Goal: Task Accomplishment & Management: Manage account settings

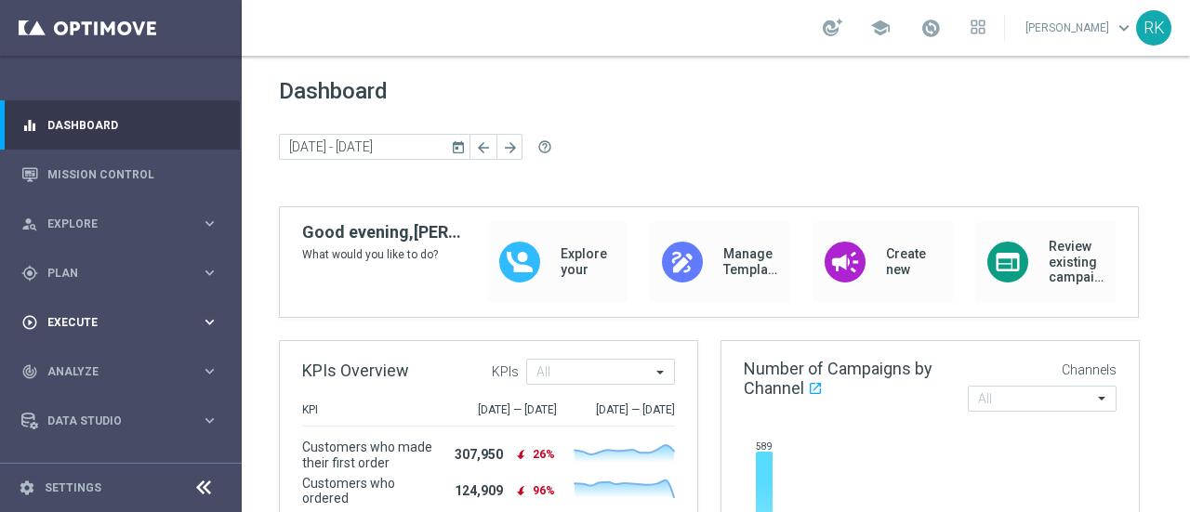
click at [78, 323] on span "Execute" at bounding box center [123, 322] width 153 height 11
click at [65, 273] on span "Plan" at bounding box center [123, 273] width 153 height 11
click at [75, 313] on link "Target Groups" at bounding box center [120, 311] width 145 height 15
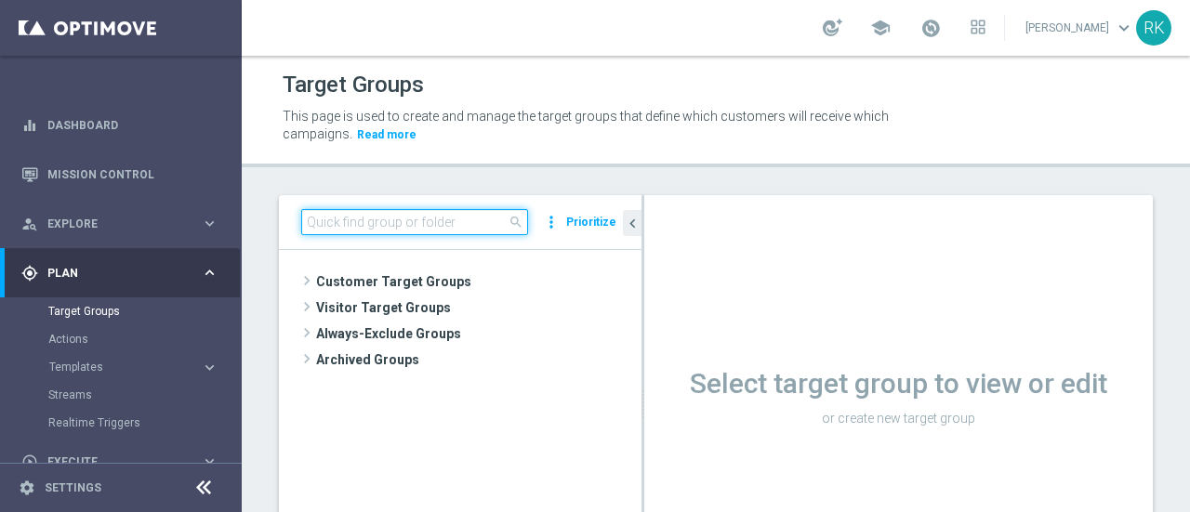
click at [343, 230] on input at bounding box center [414, 222] width 227 height 26
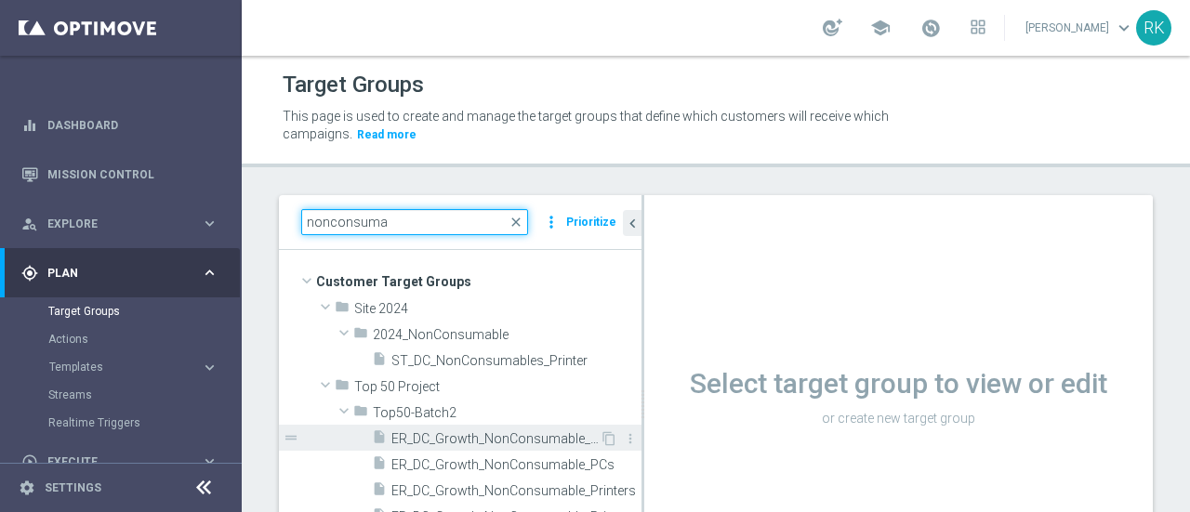
type input "nonconsuma"
click at [450, 437] on span "ER_DC_Growth_NonConsumable_Chairs" at bounding box center [495, 439] width 208 height 16
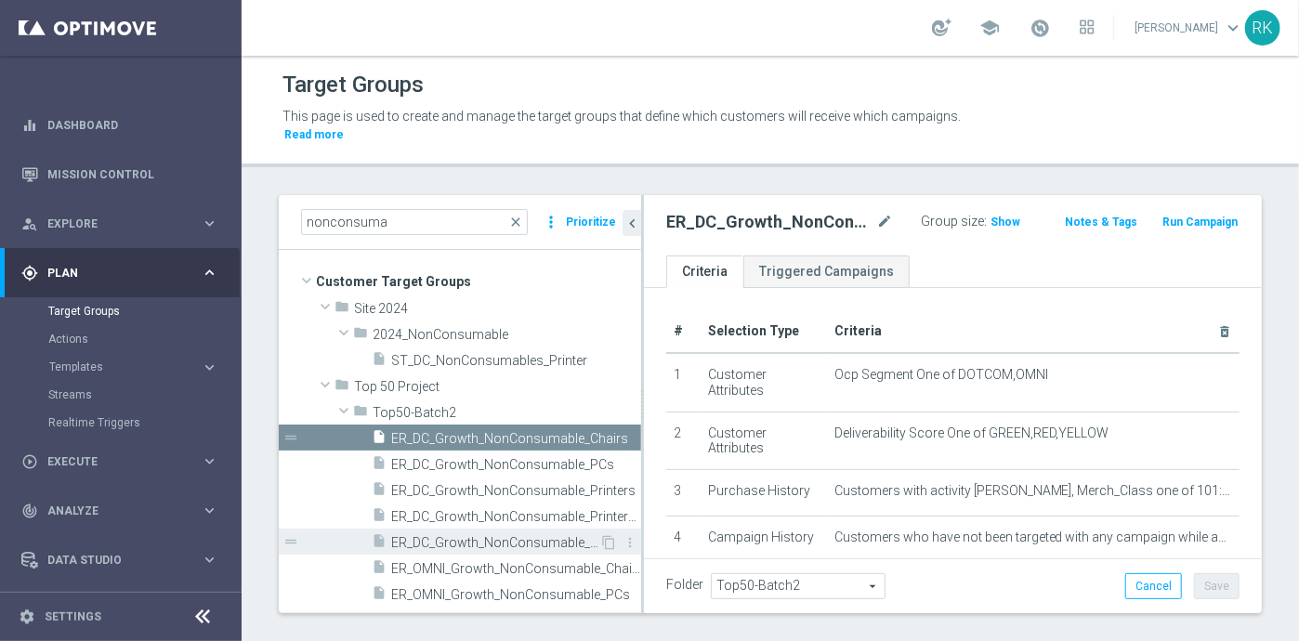
click at [444, 511] on span "ER_DC_Growth_NonConsumable_Tech" at bounding box center [495, 543] width 208 height 16
